Goal: Complete application form

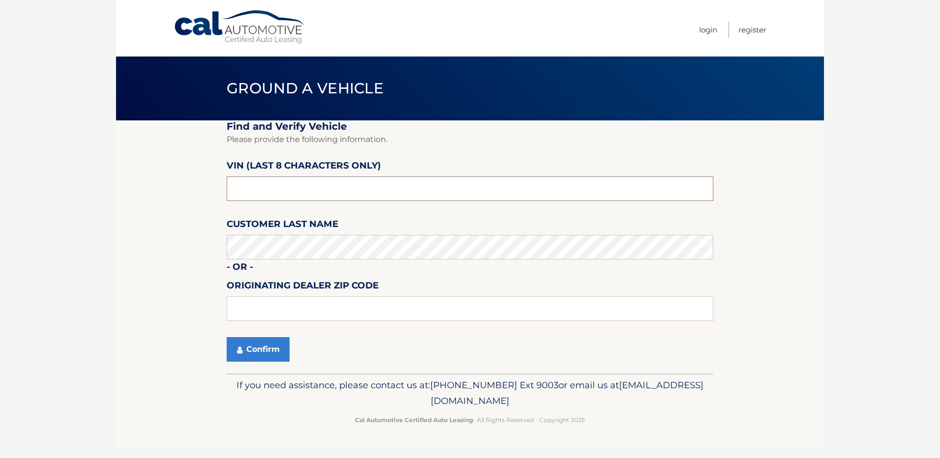
click at [348, 193] on input "text" at bounding box center [470, 188] width 487 height 25
type input "ND529731"
click at [340, 312] on input "text" at bounding box center [470, 308] width 487 height 25
type input "14218"
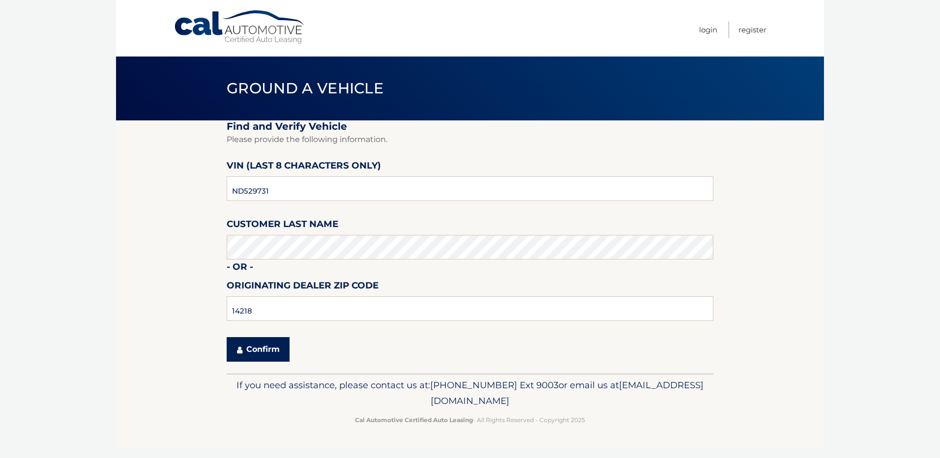
click at [265, 354] on button "Confirm" at bounding box center [258, 349] width 63 height 25
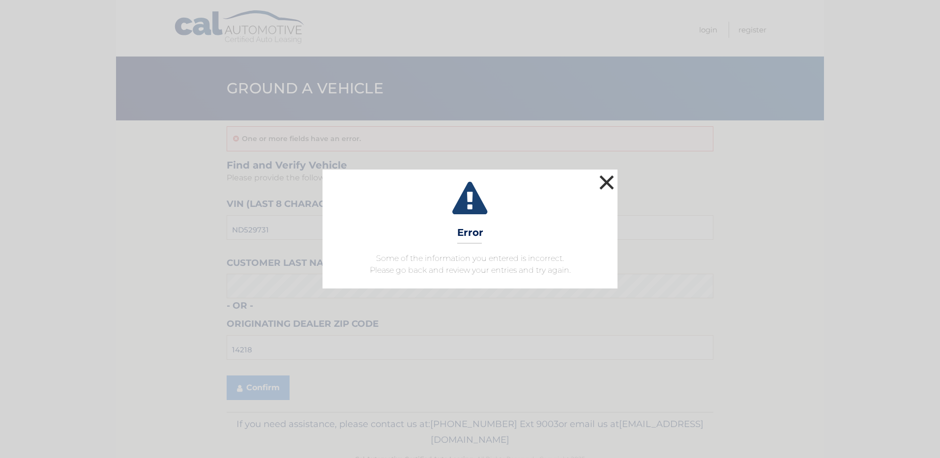
click at [608, 183] on button "×" at bounding box center [607, 183] width 20 height 20
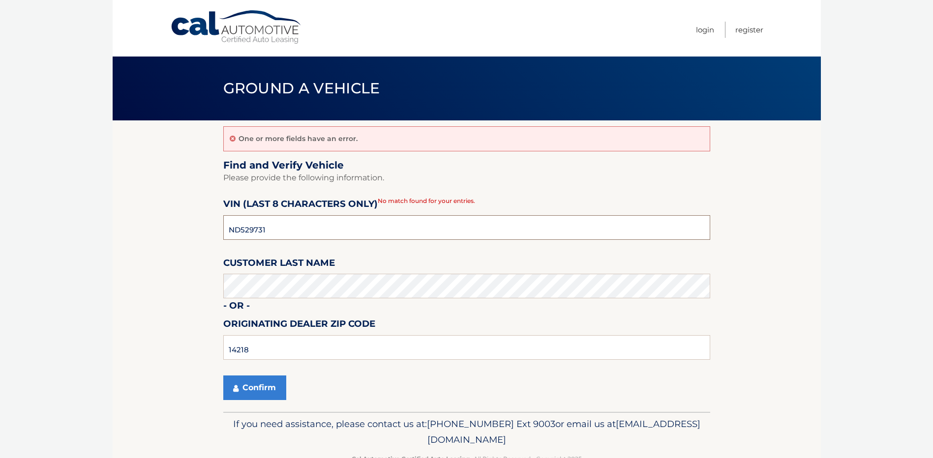
click at [262, 228] on input "ND529731" at bounding box center [466, 227] width 487 height 25
paste input "ND529731"
type input "ND529731"
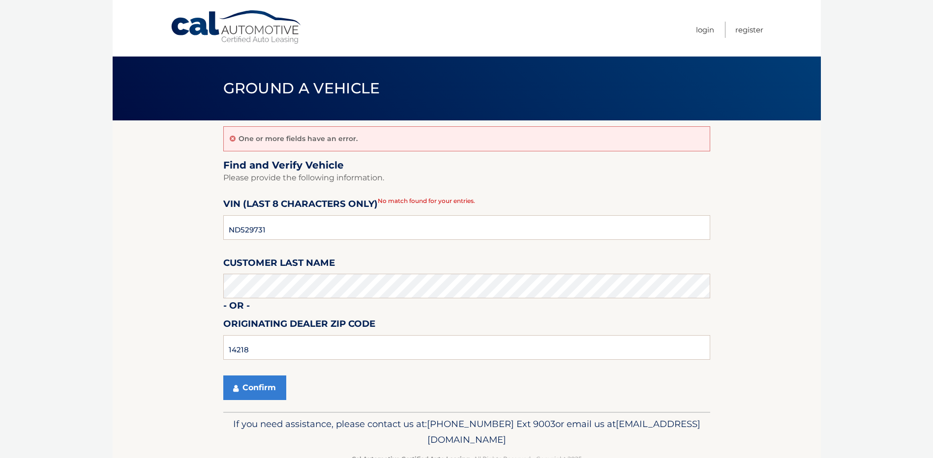
drag, startPoint x: 352, startPoint y: 391, endPoint x: 295, endPoint y: 395, distance: 57.2
click at [351, 391] on div "Confirm" at bounding box center [466, 388] width 487 height 25
click at [262, 384] on button "Confirm" at bounding box center [254, 388] width 63 height 25
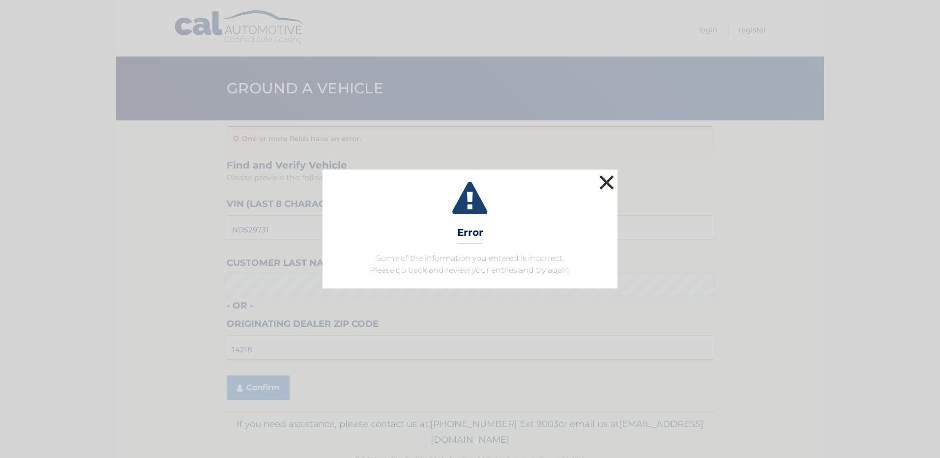
click at [607, 184] on button "×" at bounding box center [607, 183] width 20 height 20
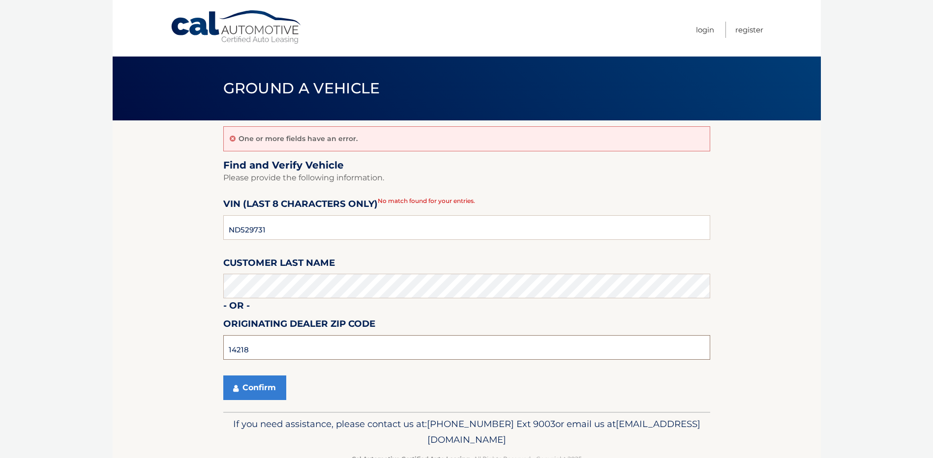
drag, startPoint x: 332, startPoint y: 348, endPoint x: 21, endPoint y: 331, distance: 311.6
click at [21, 331] on body "Cal Automotive Menu Login Register Ground a Vehicle" at bounding box center [466, 229] width 933 height 458
click at [251, 391] on button "Confirm" at bounding box center [254, 388] width 63 height 25
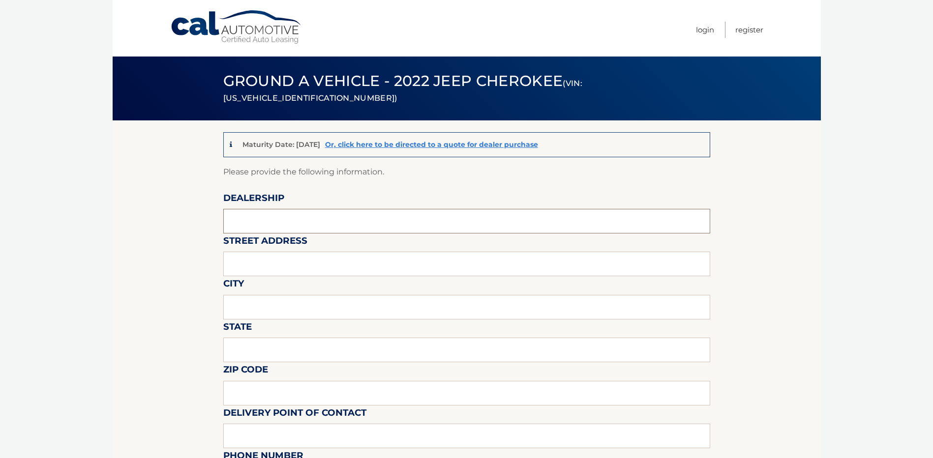
click at [305, 223] on input "text" at bounding box center [466, 221] width 487 height 25
type input "Towne CDJR"
type input "5130 camp rd"
type input "hamburg"
type input "ny"
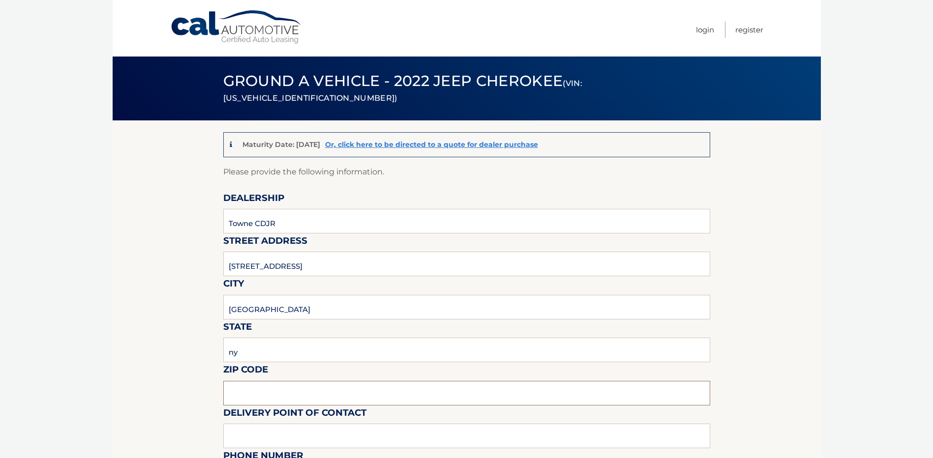
type input "14075"
type input "towne"
type input "7166465200"
type input "Jbanaszak@towneauto.com"
type input "Jim Banaszak"
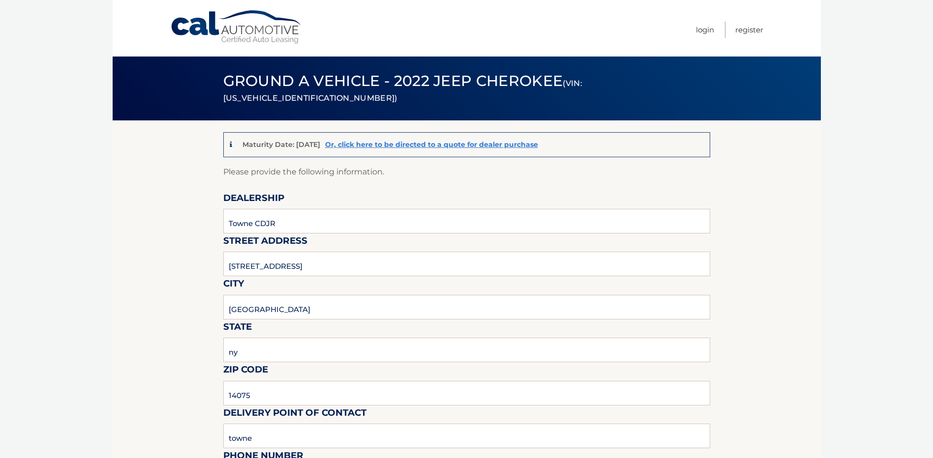
type input "7166465200"
type input "jbanaszak@towneauto.com"
type input "SANDY FLYNN"
type input "n/a"
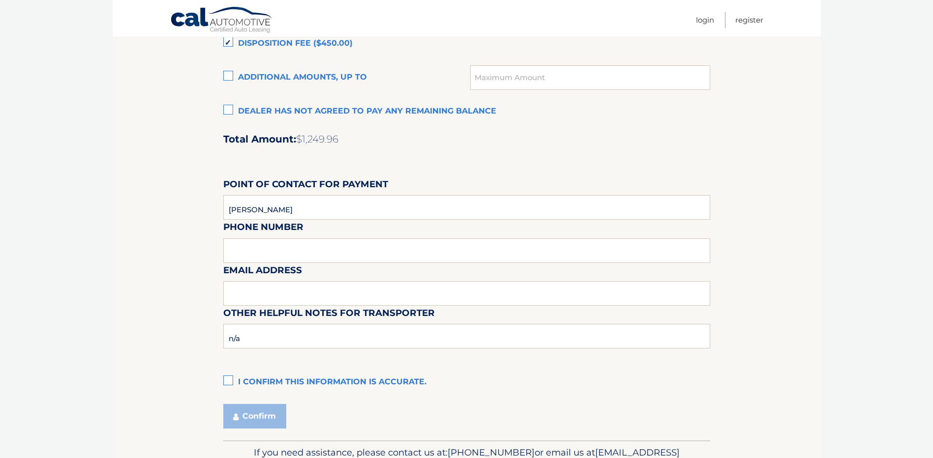
scroll to position [737, 0]
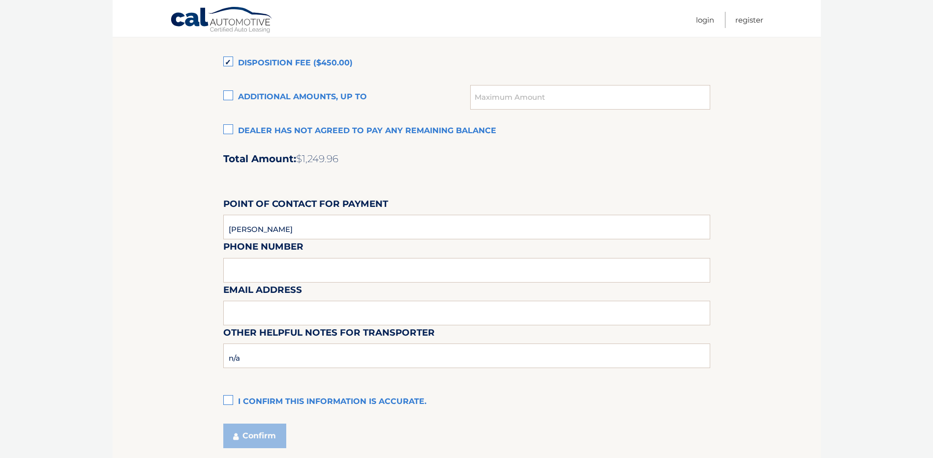
click at [227, 402] on label "I confirm this information is accurate." at bounding box center [466, 402] width 487 height 20
click at [0, 0] on input "I confirm this information is accurate." at bounding box center [0, 0] width 0 height 0
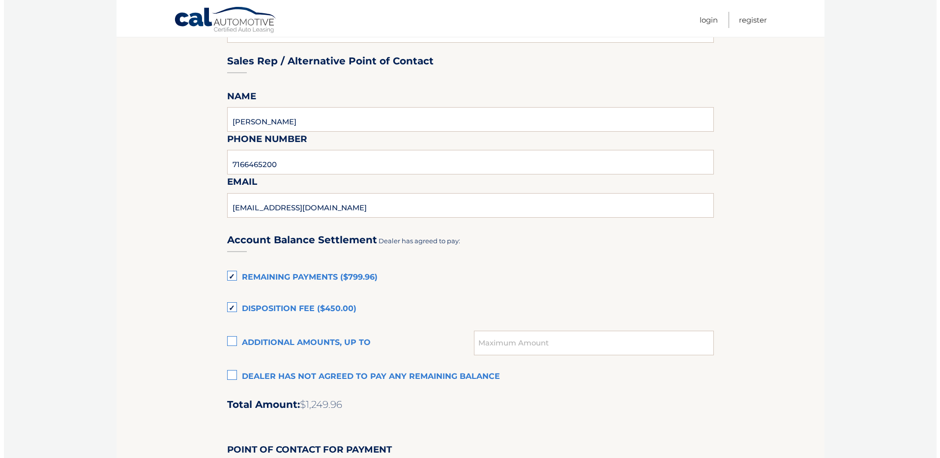
scroll to position [787, 0]
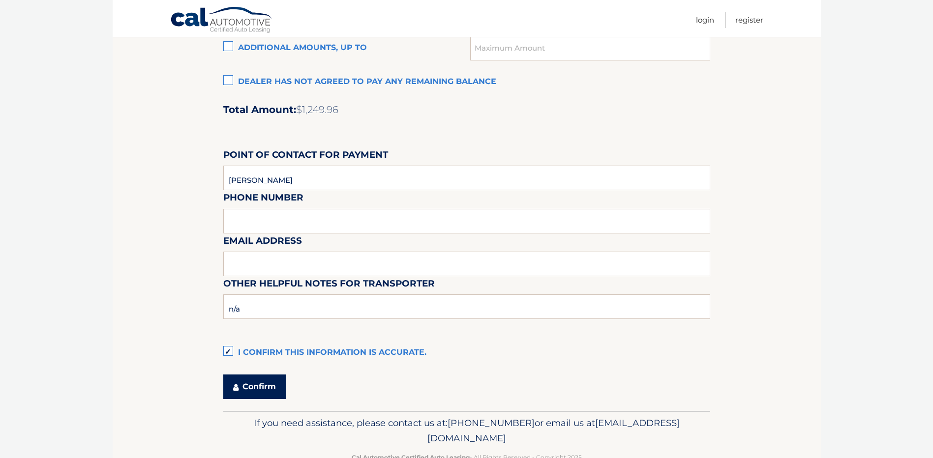
click at [252, 385] on button "Confirm" at bounding box center [254, 387] width 63 height 25
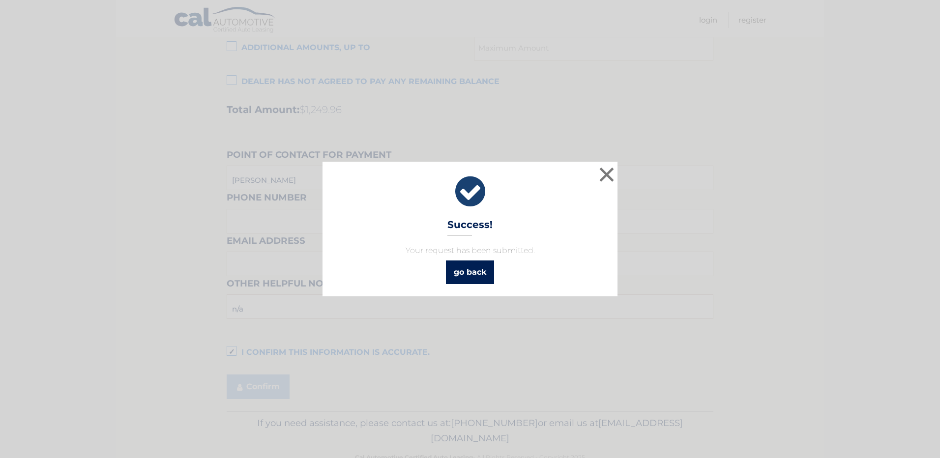
click at [457, 277] on link "go back" at bounding box center [470, 273] width 48 height 24
